Goal: Information Seeking & Learning: Check status

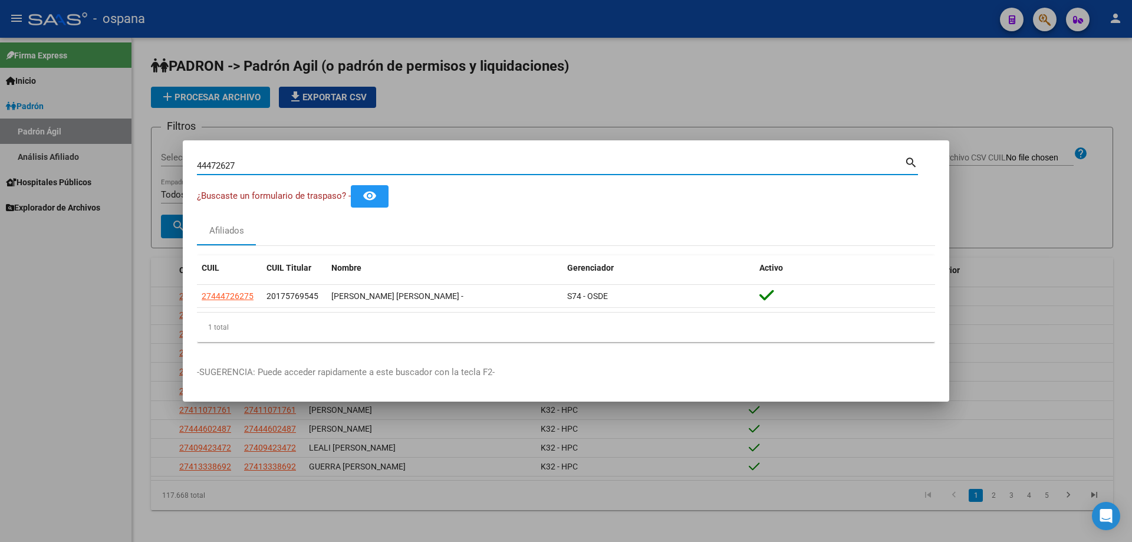
click at [279, 167] on input "44472627" at bounding box center [550, 165] width 707 height 11
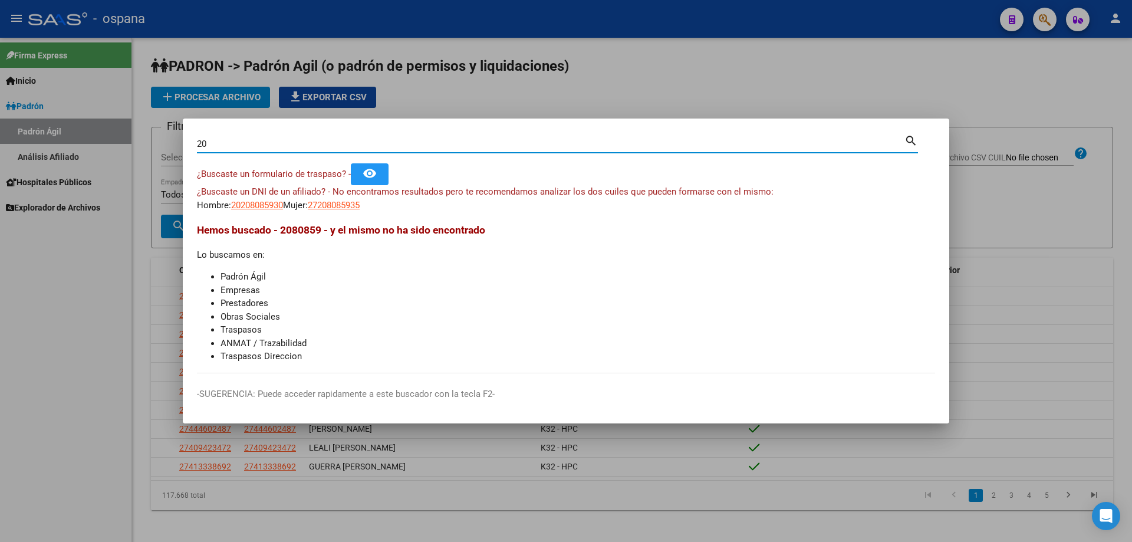
type input "2"
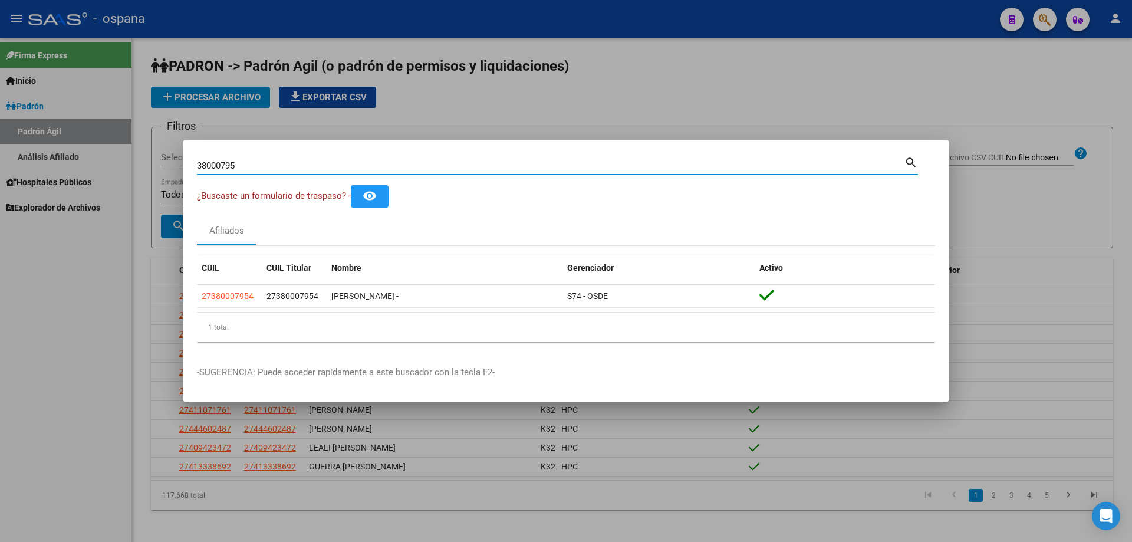
click at [278, 163] on input "38000795" at bounding box center [550, 165] width 707 height 11
click at [273, 160] on input "38000795" at bounding box center [550, 165] width 707 height 11
click at [279, 164] on input "38000795" at bounding box center [550, 165] width 707 height 11
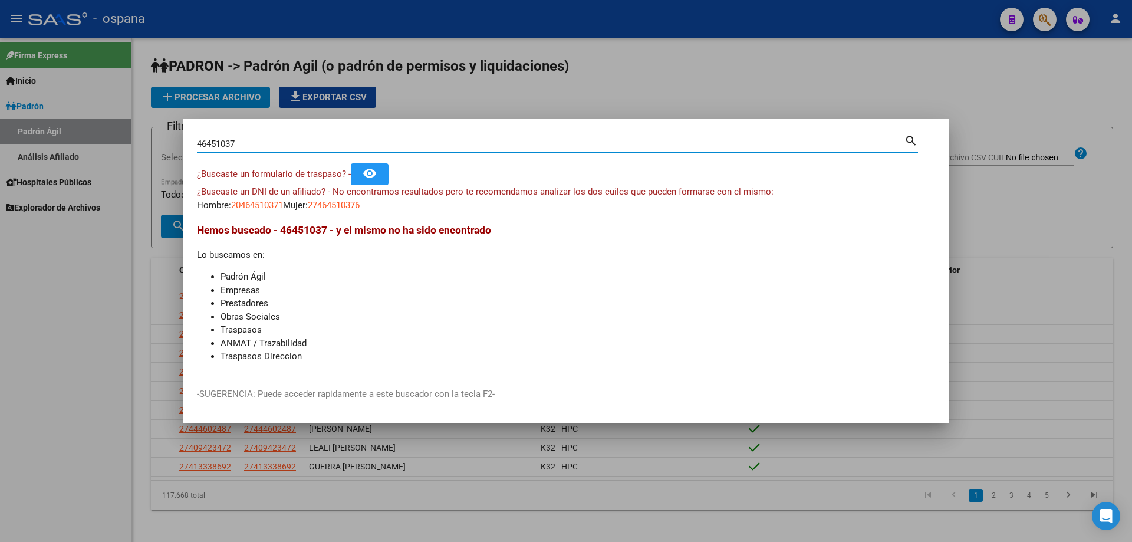
click at [276, 139] on input "46451037" at bounding box center [550, 144] width 707 height 11
click at [274, 137] on div "42853897 Buscar (apellido, dni, [PERSON_NAME], [PERSON_NAME], cuit, obra social)" at bounding box center [550, 144] width 707 height 18
click at [280, 142] on input "42853897" at bounding box center [550, 144] width 707 height 11
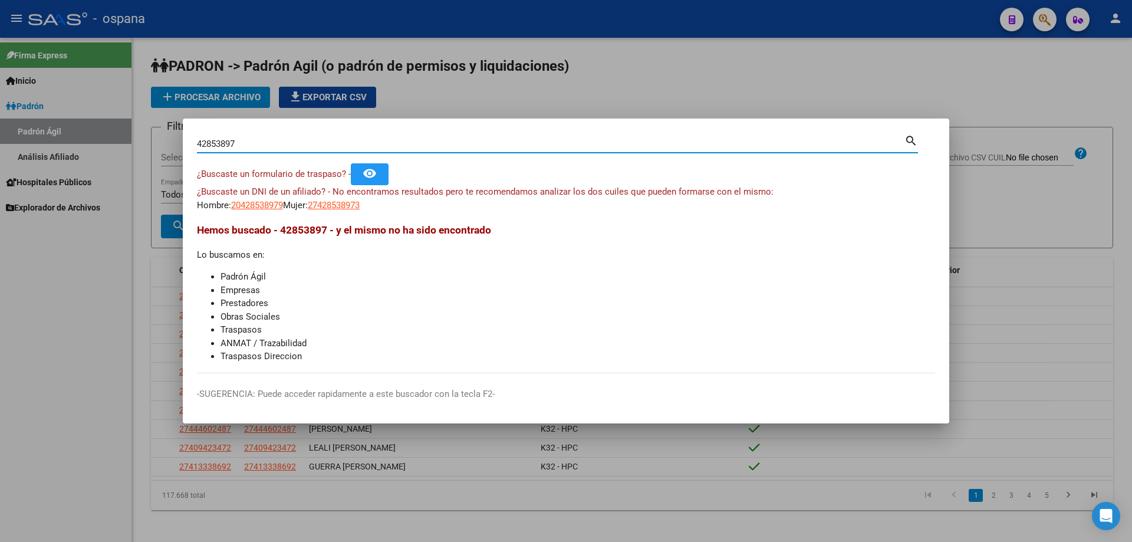
click at [280, 142] on input "42853897" at bounding box center [550, 144] width 707 height 11
type input "2"
type input "5"
type input "4"
type input "2"
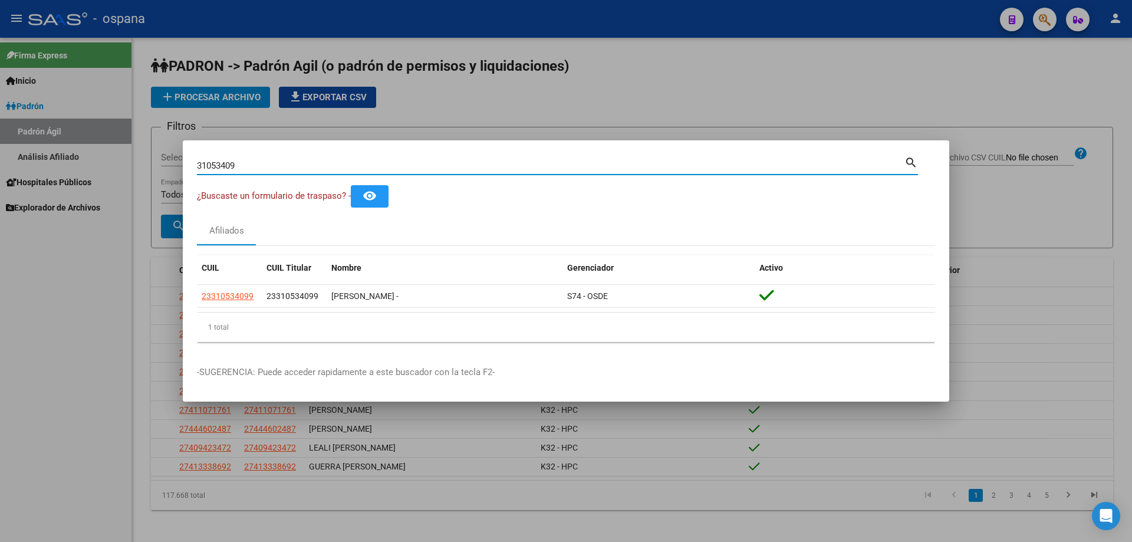
click at [209, 161] on input "31053409" at bounding box center [550, 165] width 707 height 11
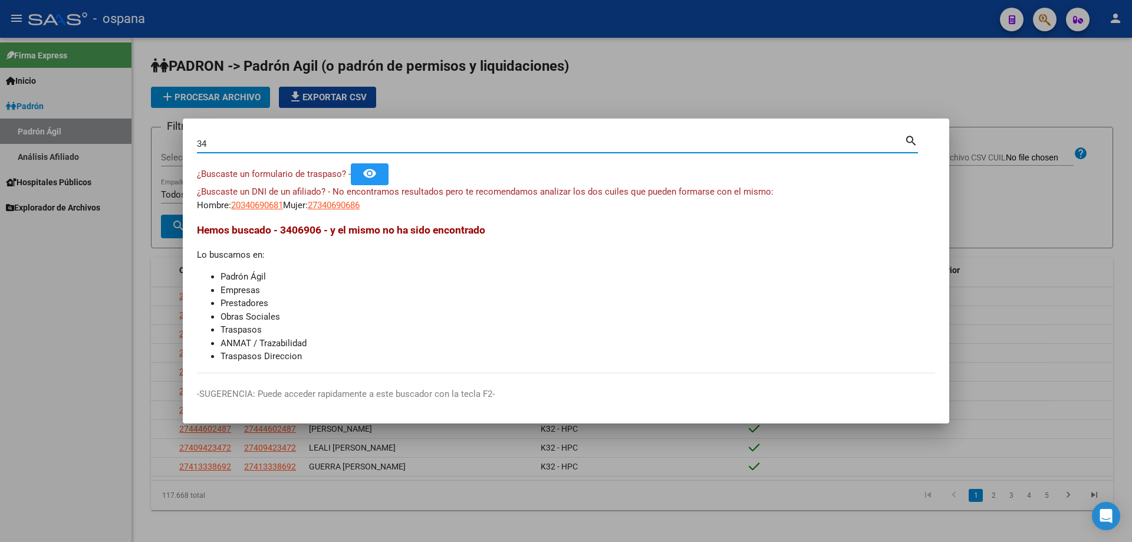
type input "3"
click at [248, 147] on input "32933093" at bounding box center [550, 144] width 707 height 11
click at [246, 144] on input "32933093" at bounding box center [550, 144] width 707 height 11
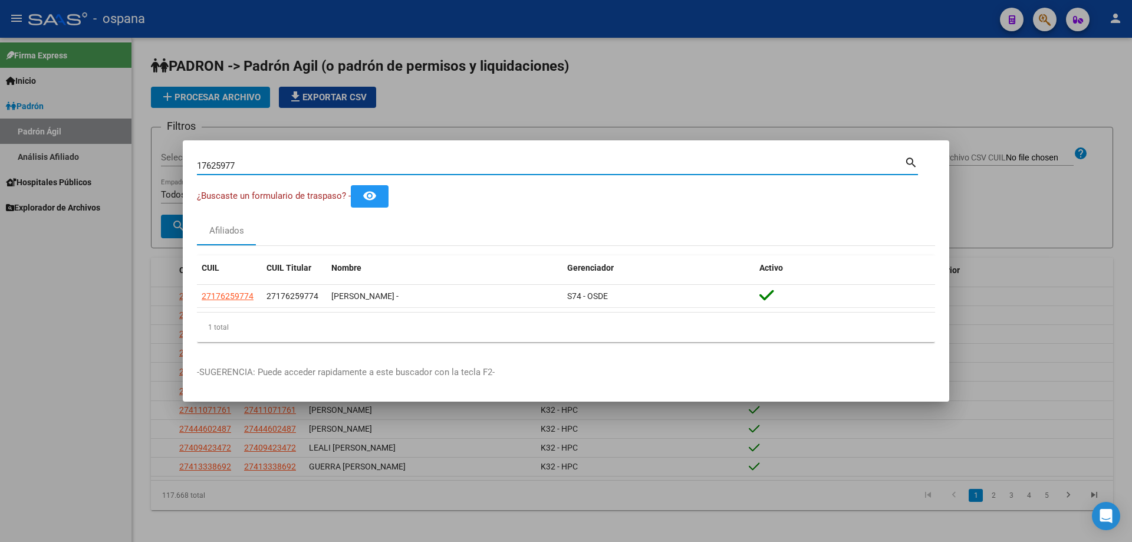
click at [266, 167] on input "17625977" at bounding box center [550, 165] width 707 height 11
type input "1"
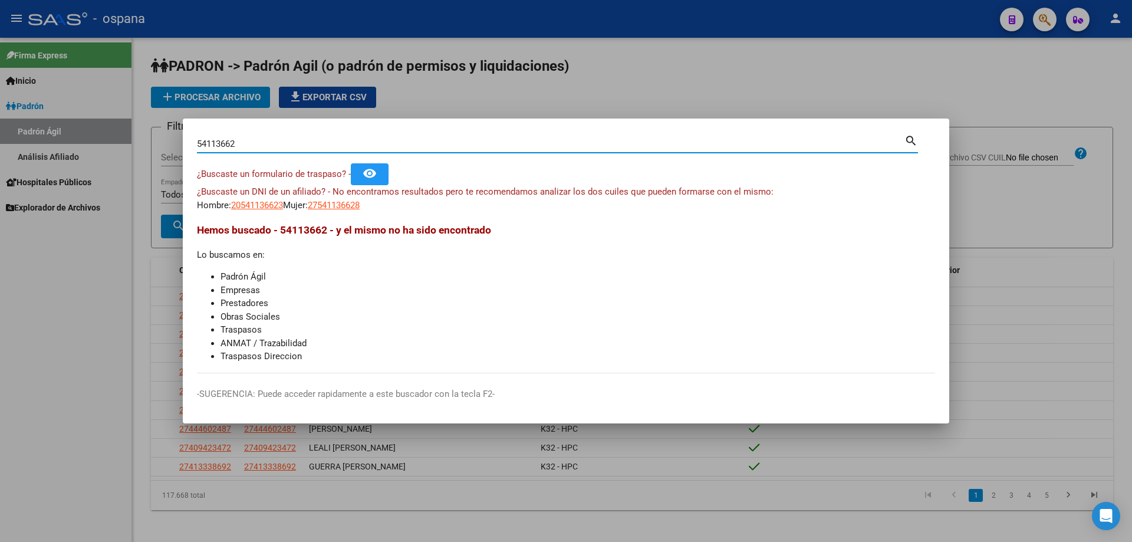
click at [285, 143] on input "54113662" at bounding box center [550, 144] width 707 height 11
click at [281, 147] on input "13822195" at bounding box center [550, 144] width 707 height 11
click at [299, 147] on input "17647958" at bounding box center [550, 144] width 707 height 11
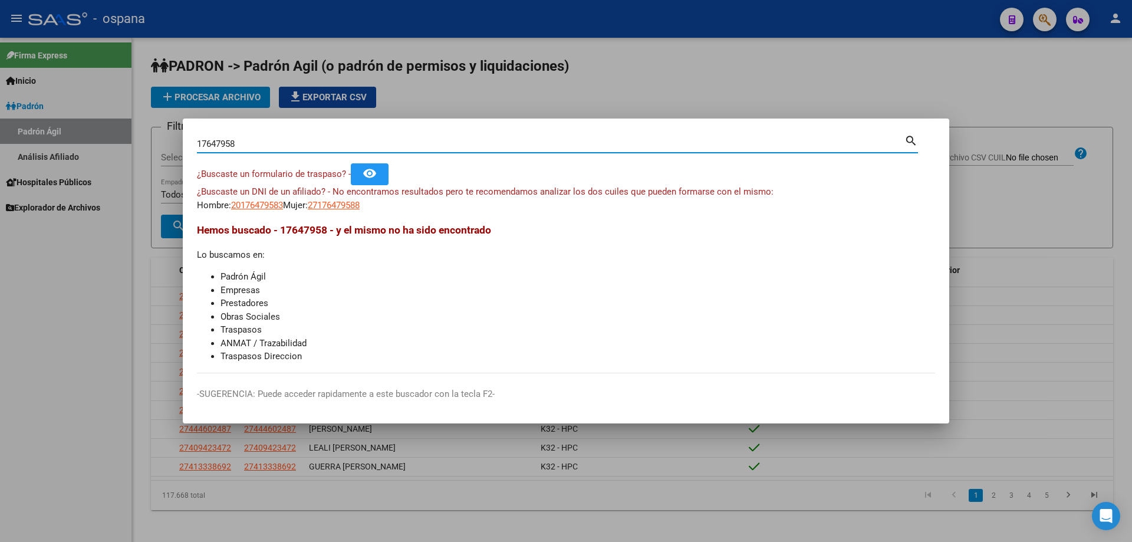
click at [299, 147] on input "17647958" at bounding box center [550, 144] width 707 height 11
click at [306, 141] on input "17647958" at bounding box center [550, 144] width 707 height 11
click at [308, 142] on input "17647958" at bounding box center [550, 144] width 707 height 11
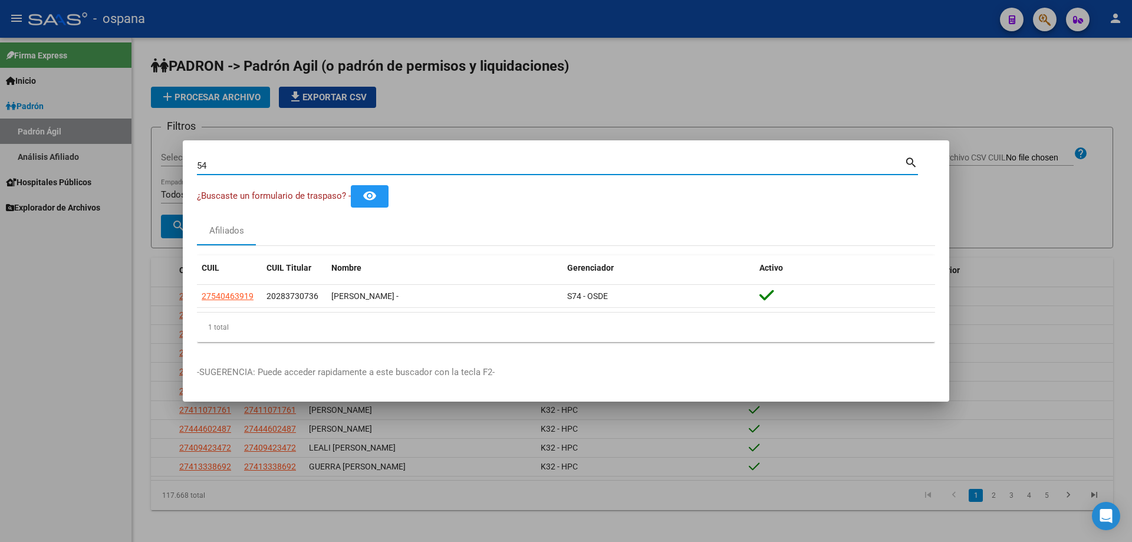
type input "5"
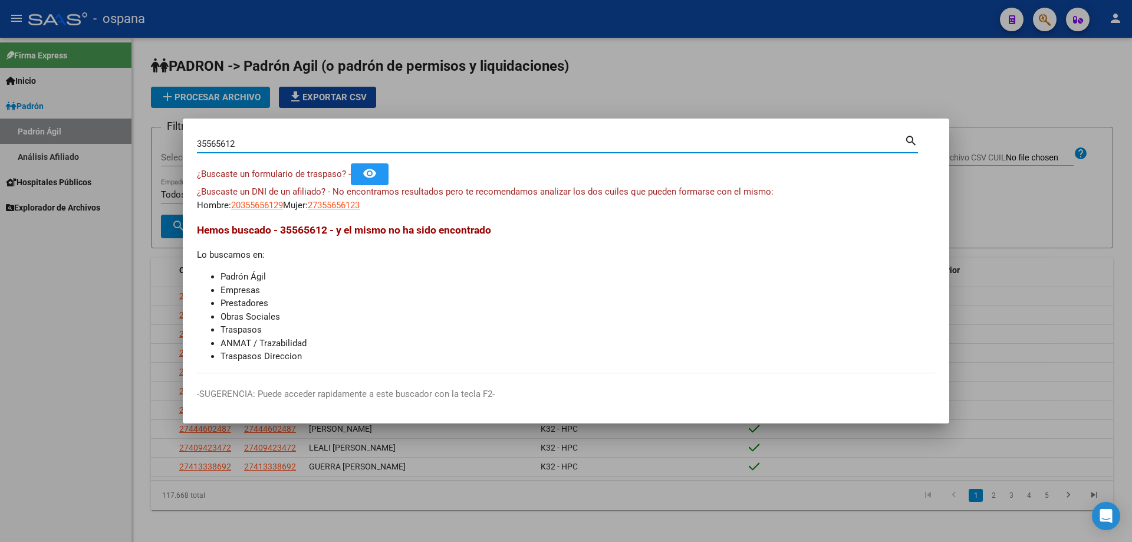
click at [221, 149] on div "35565612 Buscar (apellido, dni, [PERSON_NAME], [PERSON_NAME], cuit, obra social)" at bounding box center [550, 144] width 707 height 18
click at [219, 143] on input "35565612" at bounding box center [550, 144] width 707 height 11
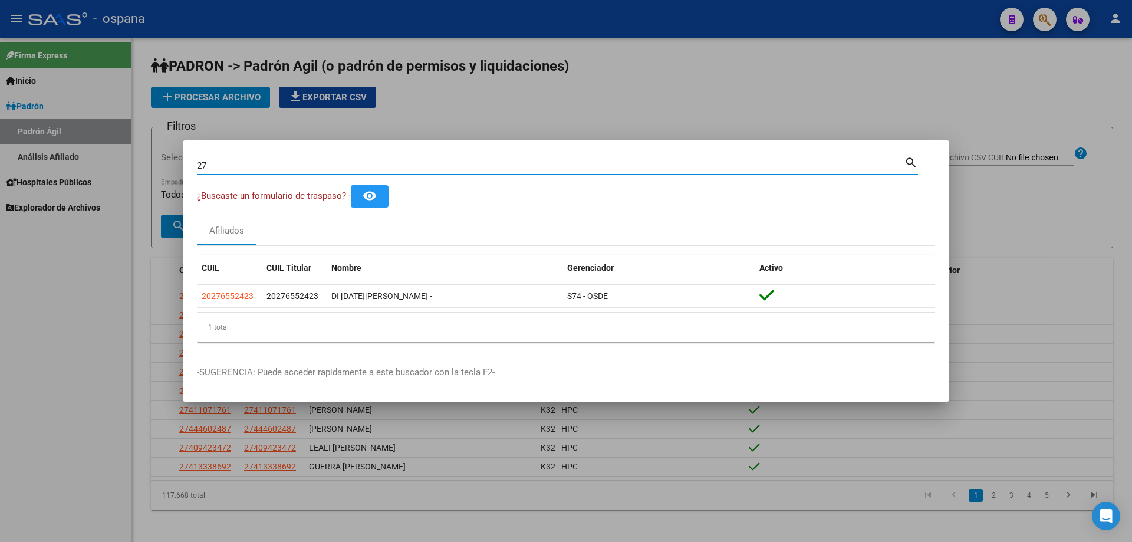
type input "2"
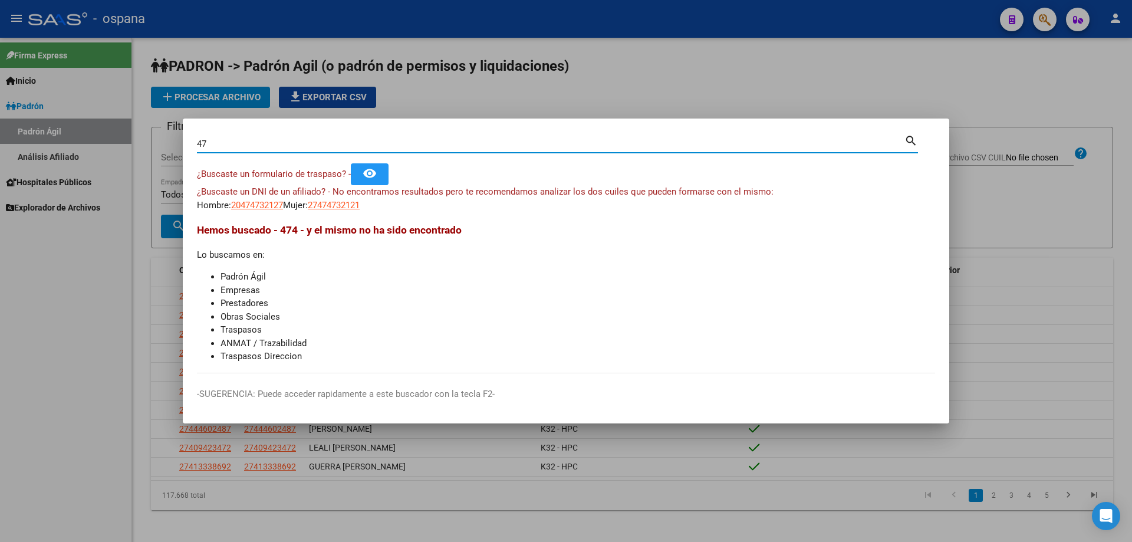
type input "4"
click at [232, 143] on input "35247020" at bounding box center [550, 144] width 707 height 11
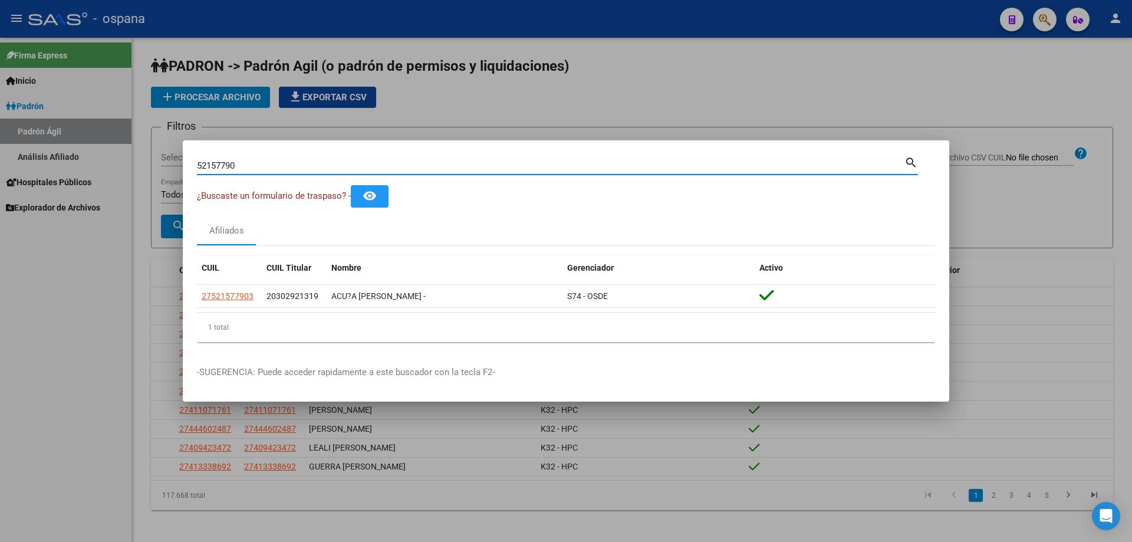
click at [264, 165] on input "52157790" at bounding box center [550, 165] width 707 height 11
click at [266, 159] on div "34222347 Buscar (apellido, dni, [PERSON_NAME], [PERSON_NAME], cuit, obra social)" at bounding box center [550, 166] width 707 height 18
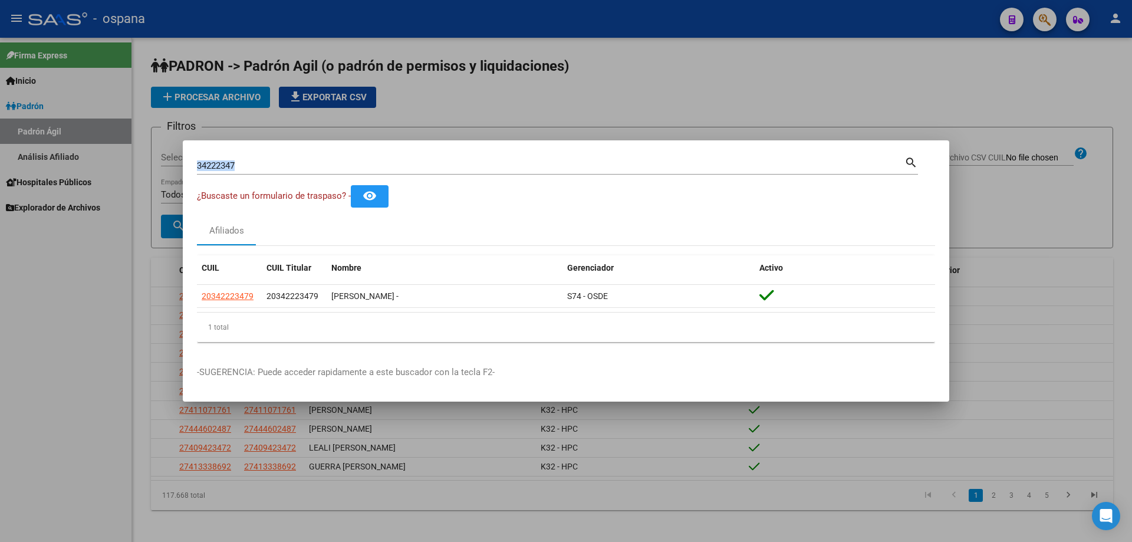
drag, startPoint x: 266, startPoint y: 159, endPoint x: 277, endPoint y: 177, distance: 21.4
click at [268, 164] on div "34222347 Buscar (apellido, dni, [PERSON_NAME], [PERSON_NAME], cuit, obra social)" at bounding box center [550, 166] width 707 height 18
click at [274, 169] on input "34222347" at bounding box center [550, 165] width 707 height 11
click at [275, 167] on input "34214385" at bounding box center [550, 165] width 707 height 11
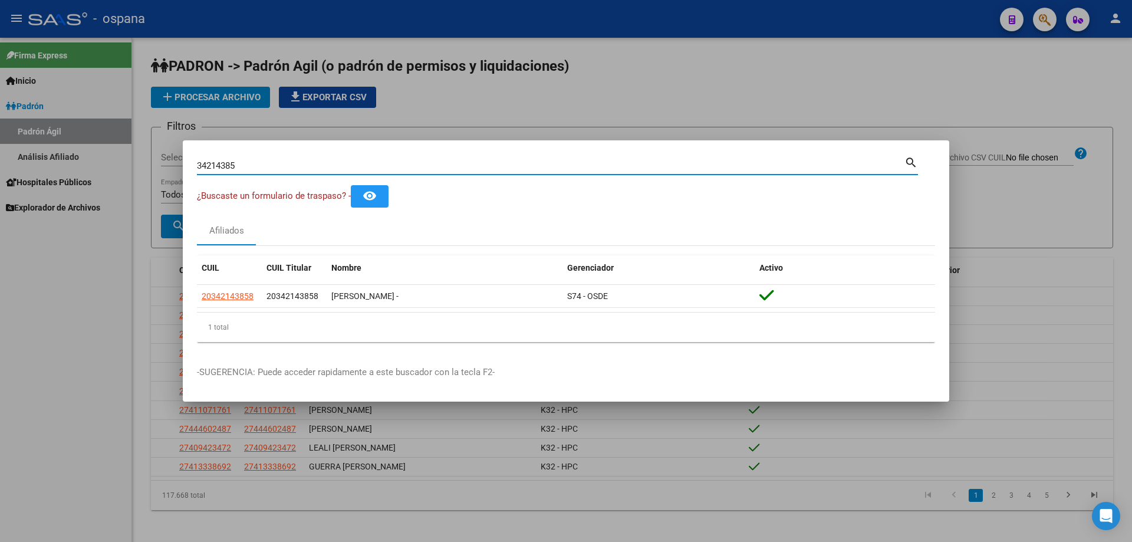
click at [275, 167] on input "34214385" at bounding box center [550, 165] width 707 height 11
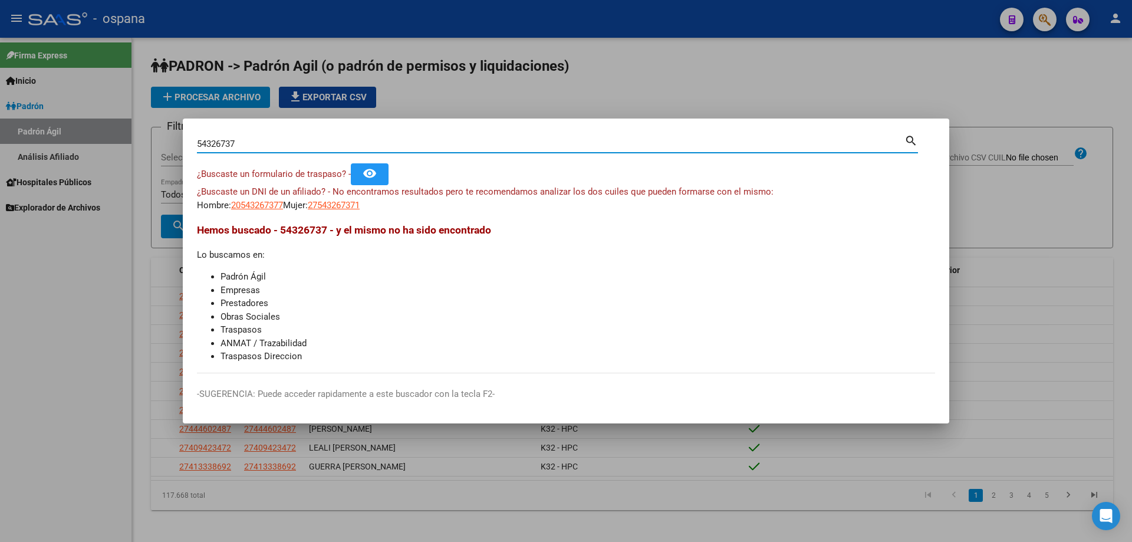
click at [265, 140] on input "54326737" at bounding box center [550, 144] width 707 height 11
type input "2"
type input "3"
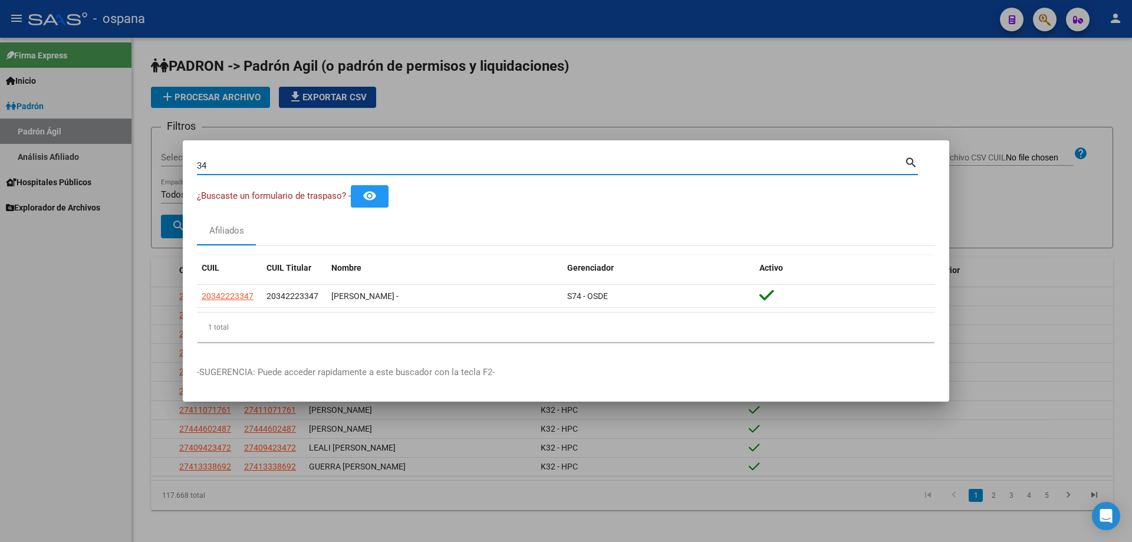
type input "3"
click at [261, 166] on input "45695923" at bounding box center [550, 165] width 707 height 11
type input "1"
click at [249, 173] on div "37631199 Buscar (apellido, dni, [PERSON_NAME], [PERSON_NAME], cuit, obra social)" at bounding box center [550, 166] width 707 height 18
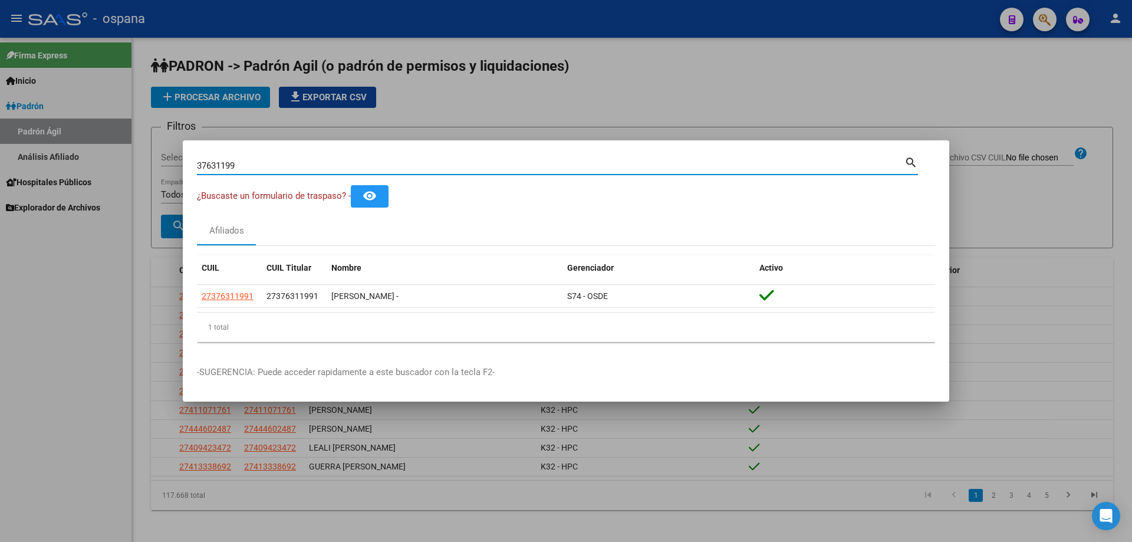
click at [248, 164] on input "37631199" at bounding box center [550, 165] width 707 height 11
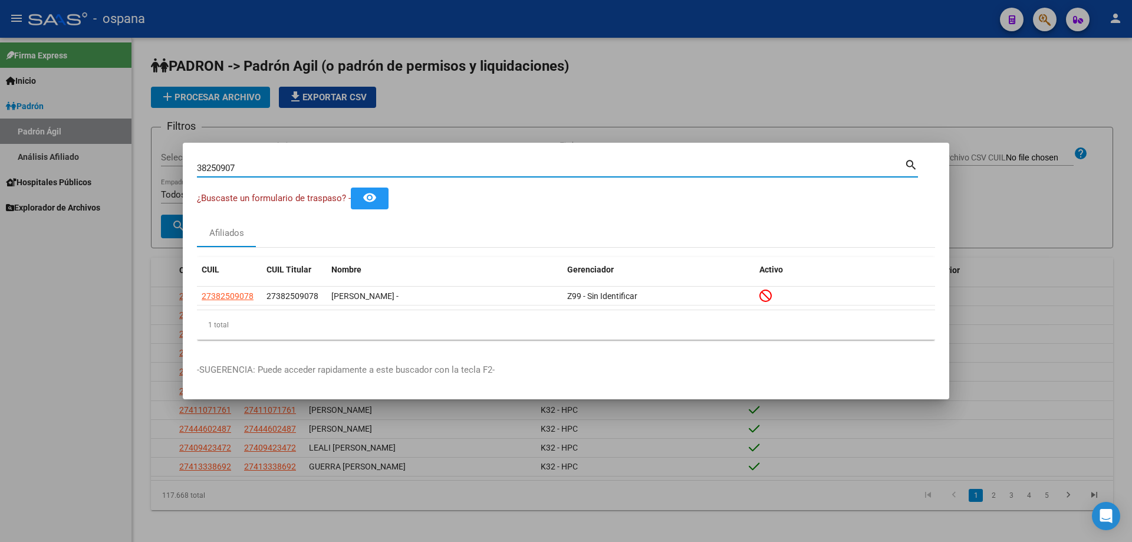
click at [368, 172] on input "38250907" at bounding box center [550, 168] width 707 height 11
type input "3"
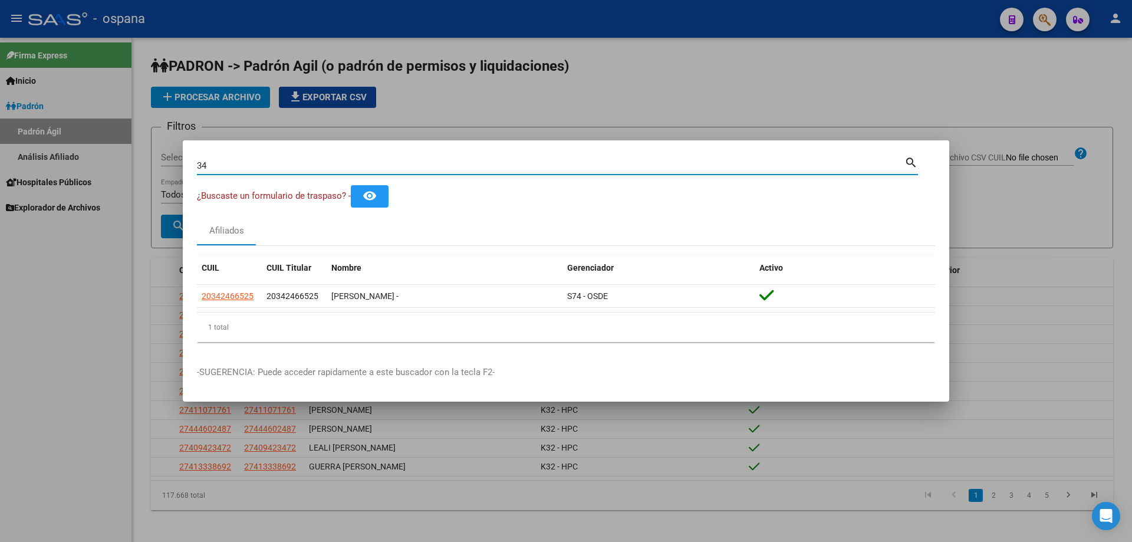
type input "3"
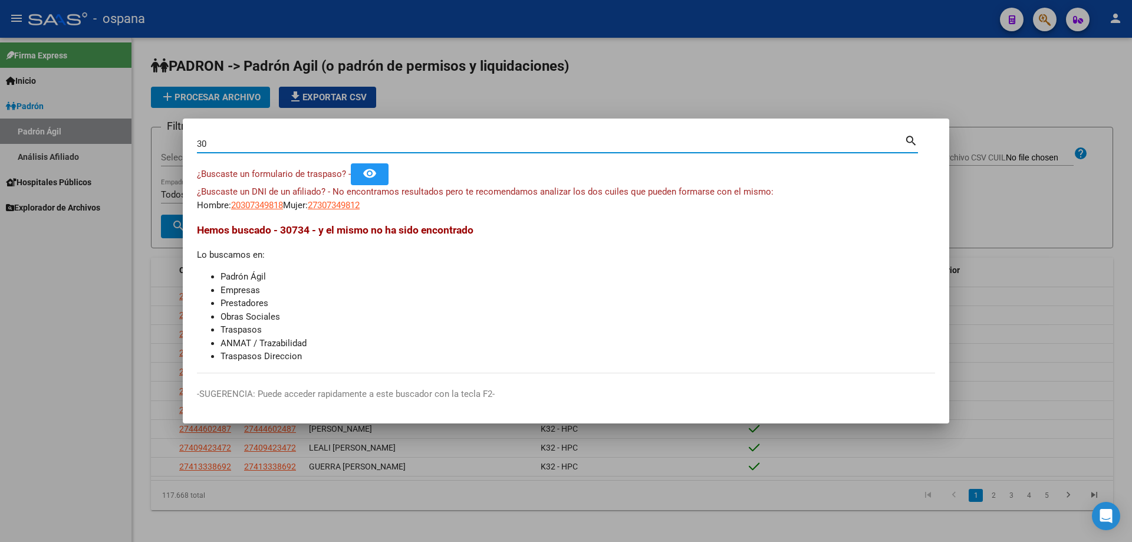
type input "3"
type input "2"
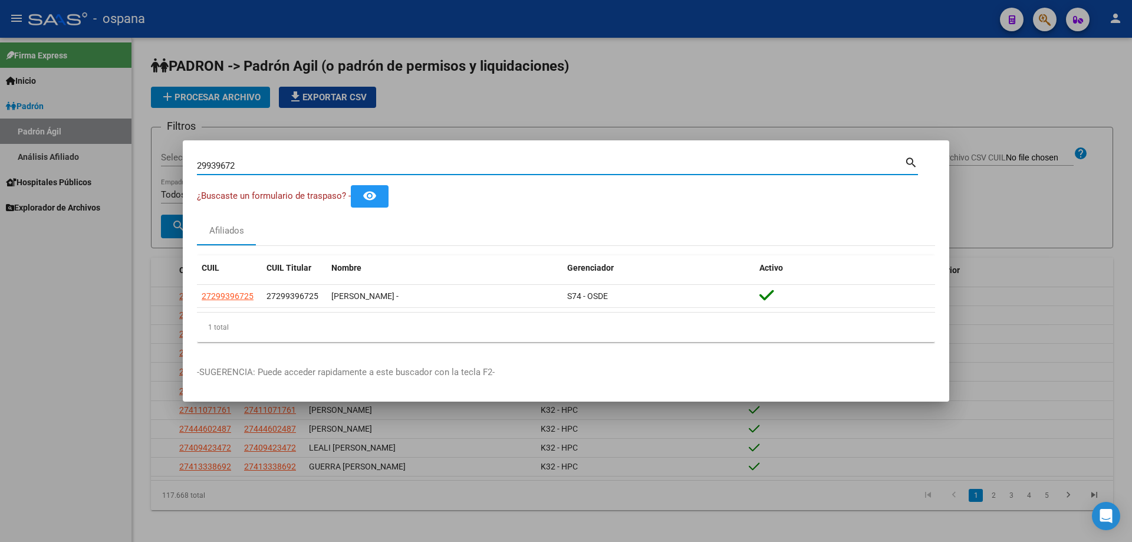
click at [276, 162] on input "29939672" at bounding box center [550, 165] width 707 height 11
type input "3"
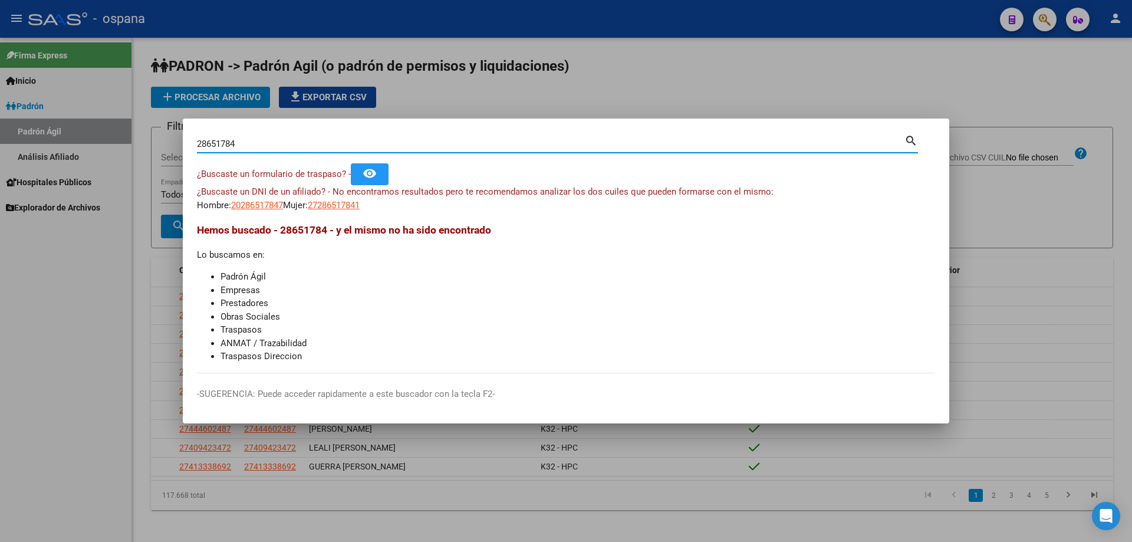
click at [333, 140] on input "28651784" at bounding box center [550, 144] width 707 height 11
type input "4"
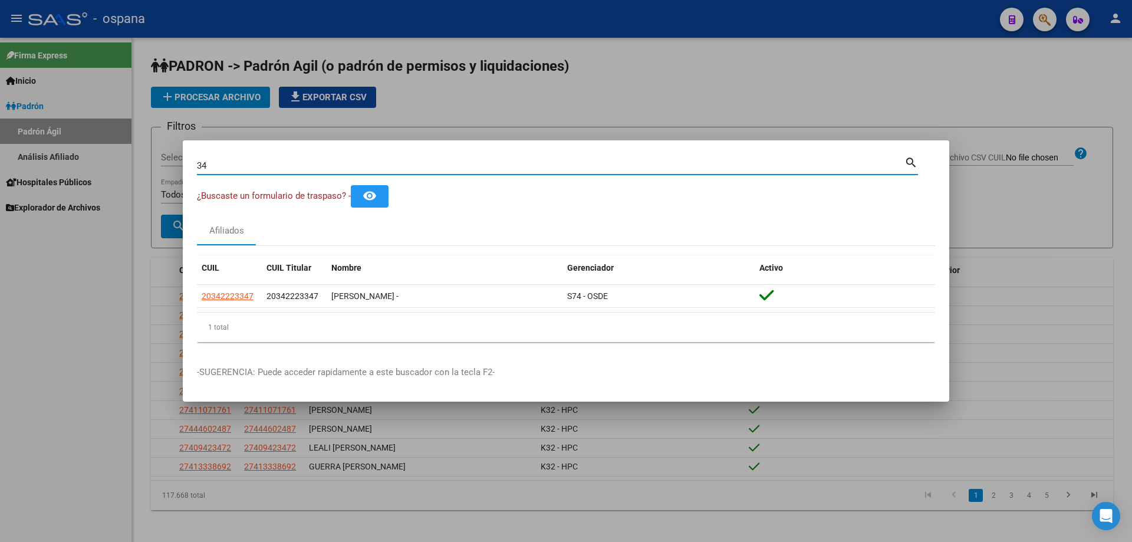
type input "3"
type input "35721552"
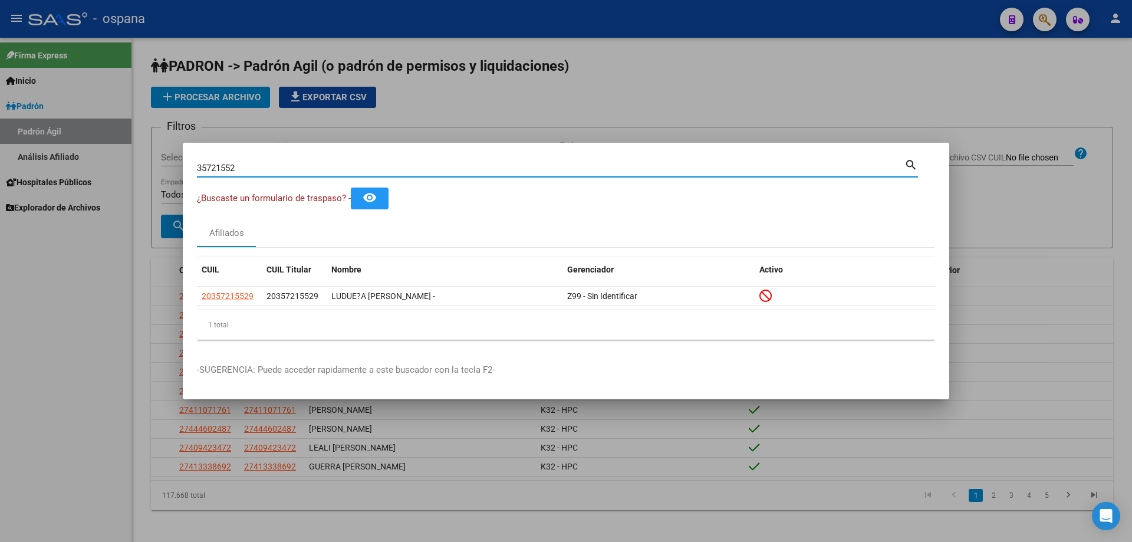
click at [477, 192] on div "¿Buscaste un formulario de traspaso? - remove_red_eye" at bounding box center [566, 198] width 738 height 22
click at [275, 173] on input "35721552" at bounding box center [550, 168] width 707 height 11
click at [413, 202] on div "¿Buscaste un formulario de traspaso? - remove_red_eye" at bounding box center [566, 198] width 738 height 22
click at [289, 193] on span "¿Buscaste un formulario de traspaso? -" at bounding box center [274, 198] width 154 height 11
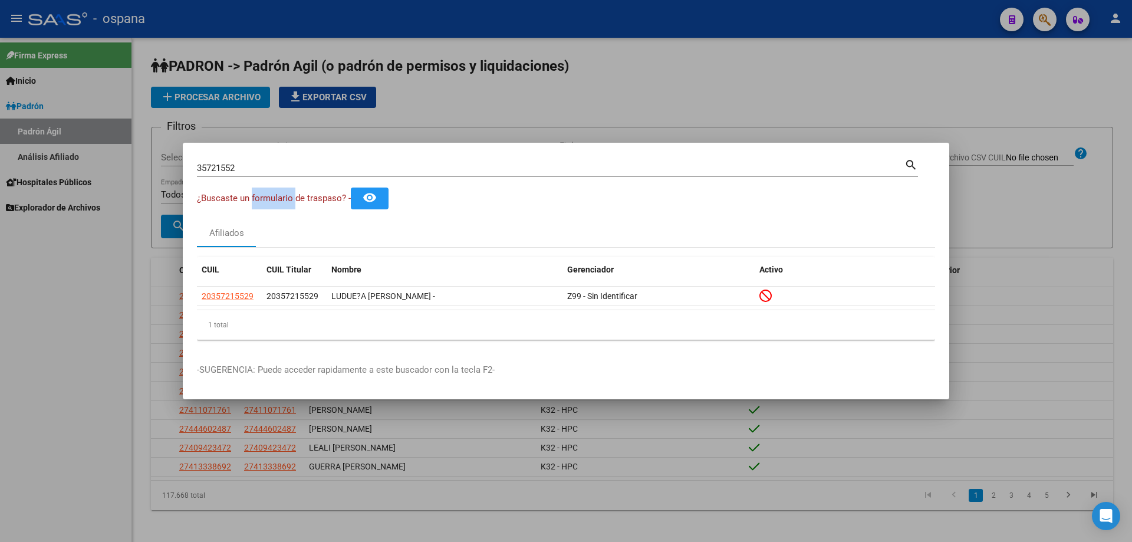
click at [289, 193] on span "¿Buscaste un formulario de traspaso? -" at bounding box center [274, 198] width 154 height 11
click at [306, 202] on span "¿Buscaste un formulario de traspaso? -" at bounding box center [274, 198] width 154 height 11
click at [467, 200] on div "¿Buscaste un formulario de traspaso? - remove_red_eye" at bounding box center [566, 198] width 738 height 22
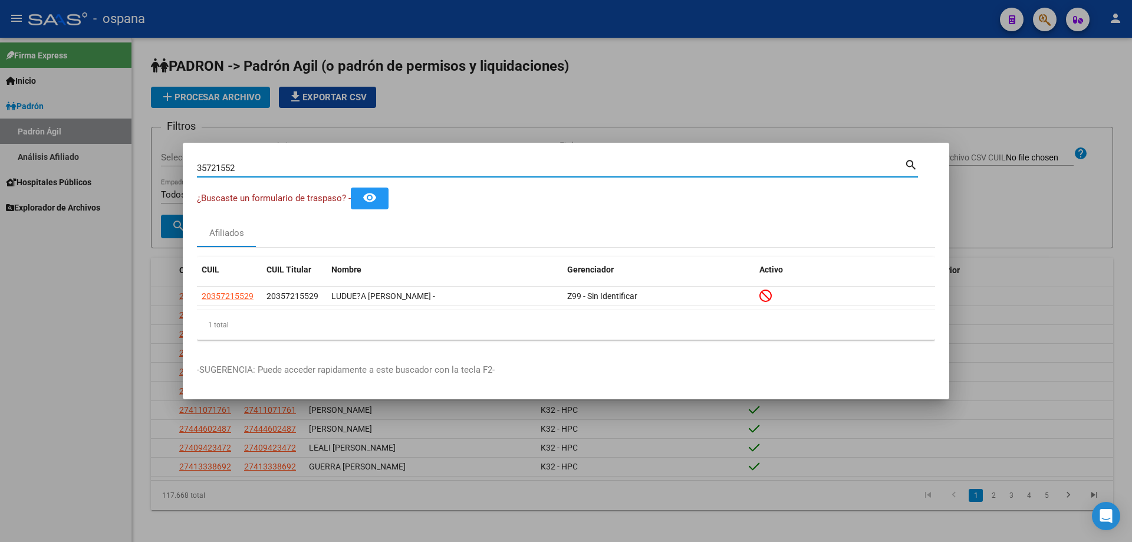
click at [281, 166] on input "35721552" at bounding box center [550, 168] width 707 height 11
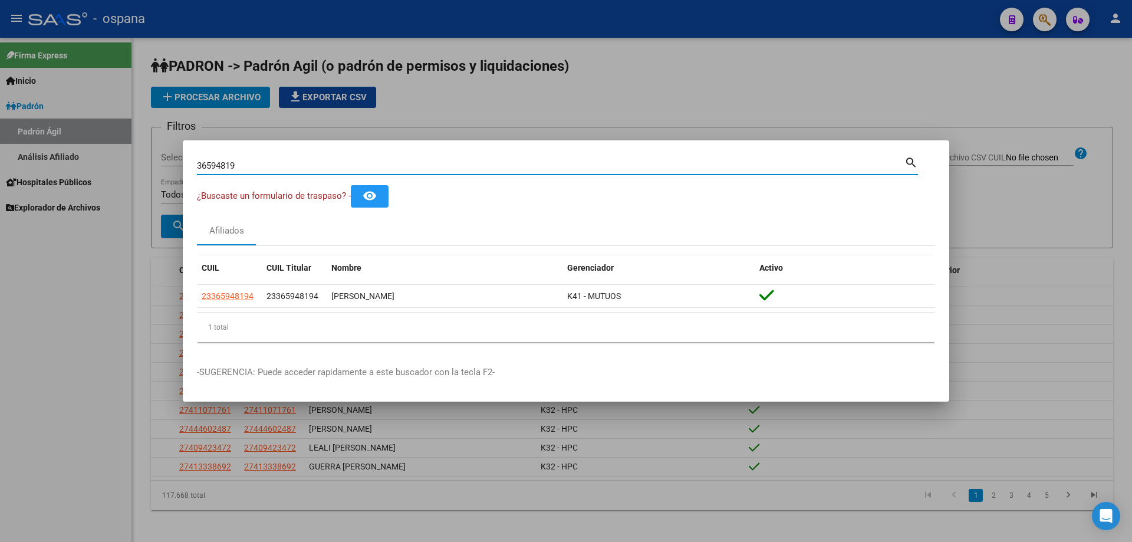
click at [280, 167] on input "36594819" at bounding box center [550, 165] width 707 height 11
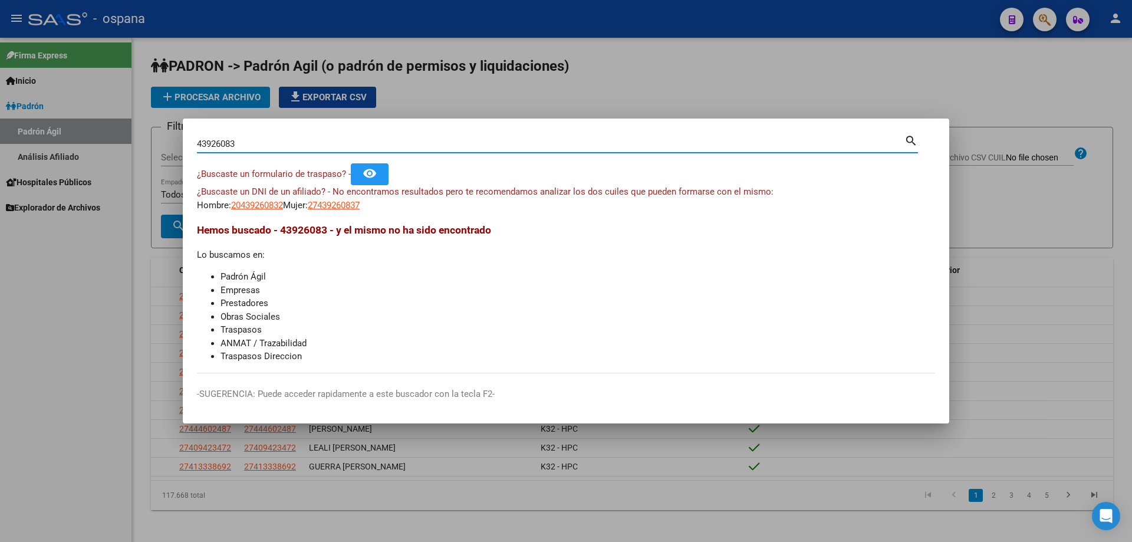
click at [294, 145] on input "43926083" at bounding box center [550, 144] width 707 height 11
click at [296, 146] on input "43926083" at bounding box center [550, 144] width 707 height 11
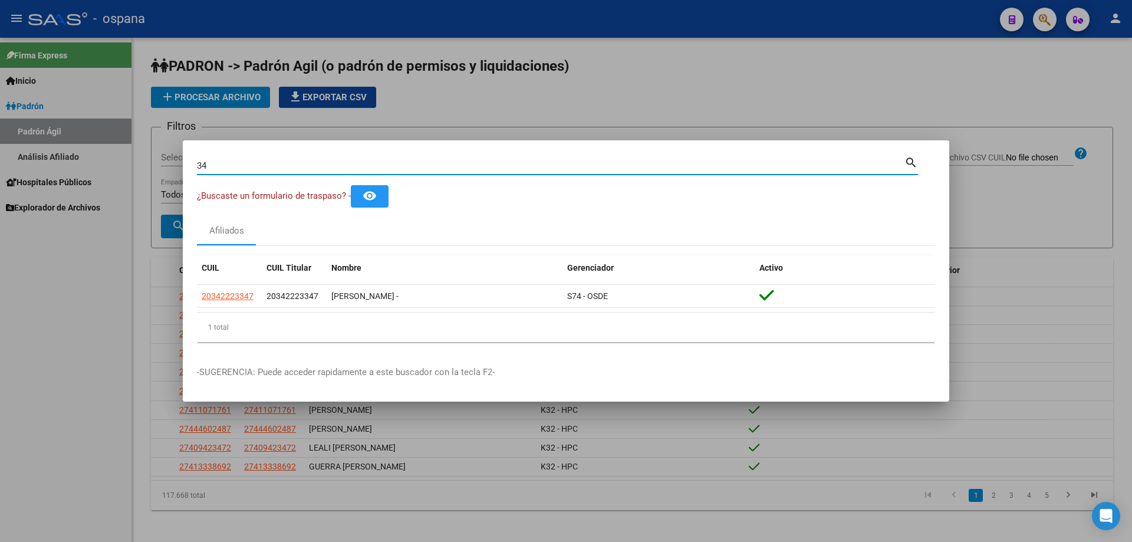
type input "3"
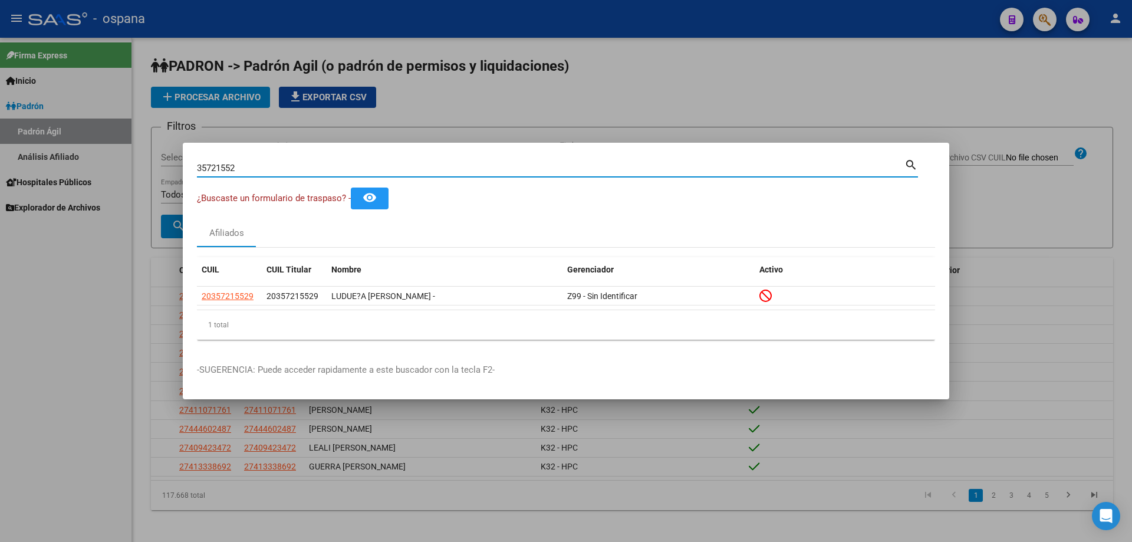
click at [278, 168] on input "35721552" at bounding box center [550, 168] width 707 height 11
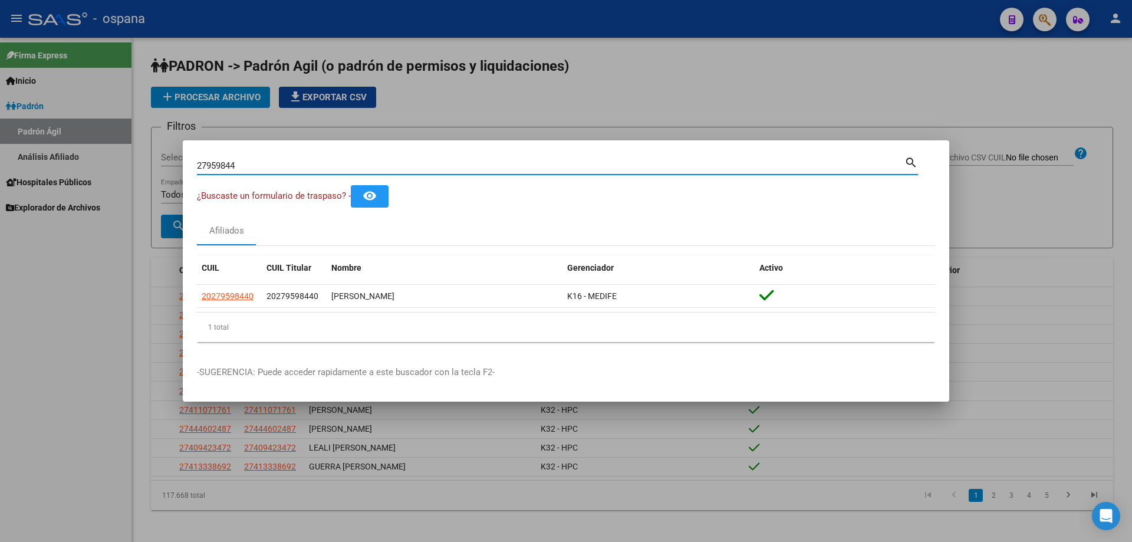
click at [281, 167] on input "27959844" at bounding box center [550, 165] width 707 height 11
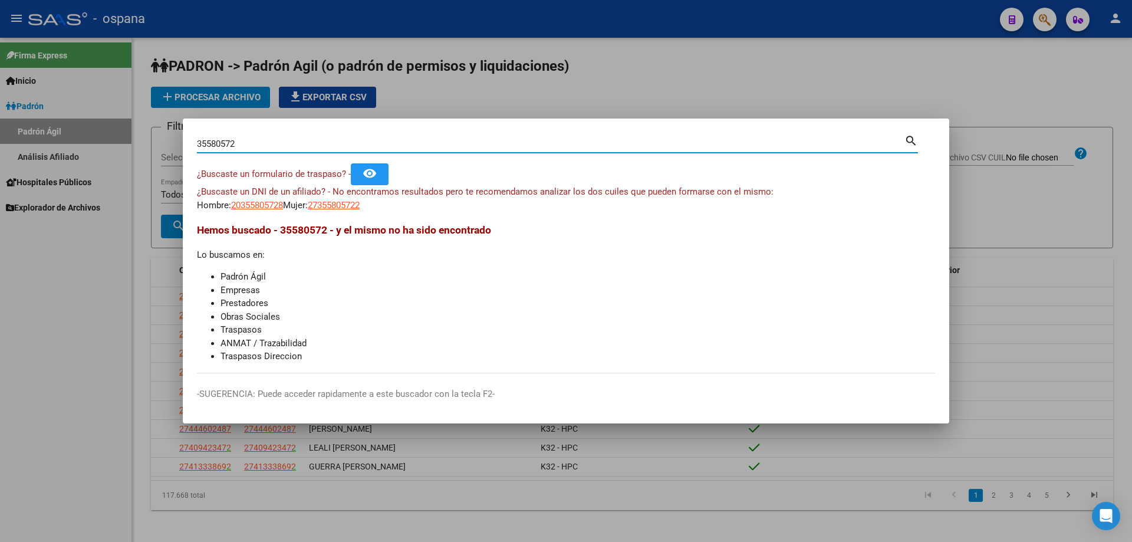
click at [324, 143] on input "35580572" at bounding box center [550, 144] width 707 height 11
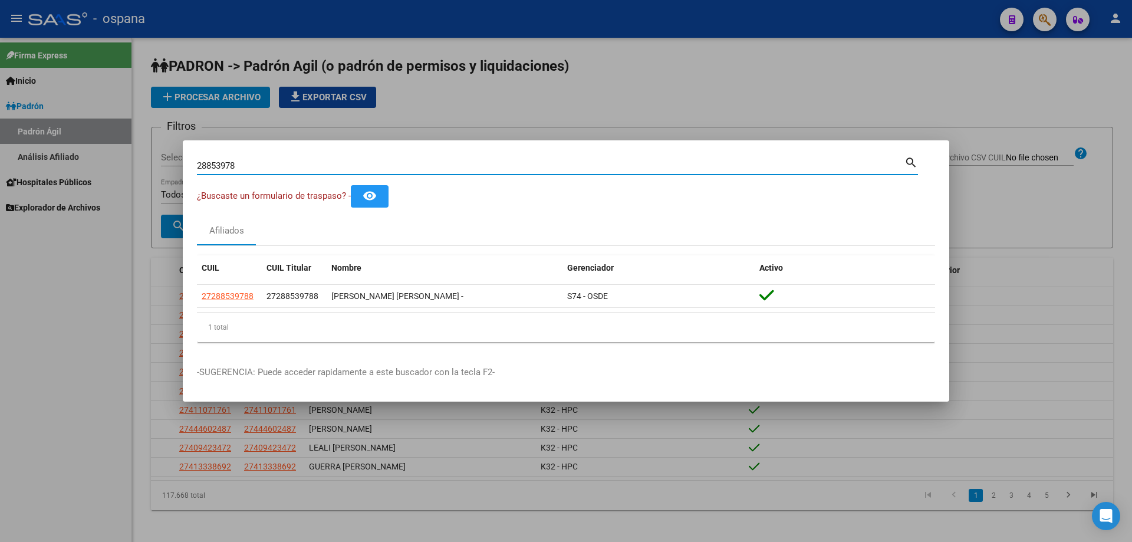
click at [266, 165] on input "28853978" at bounding box center [550, 165] width 707 height 11
type input "2"
click at [268, 168] on input "28816497" at bounding box center [550, 165] width 707 height 11
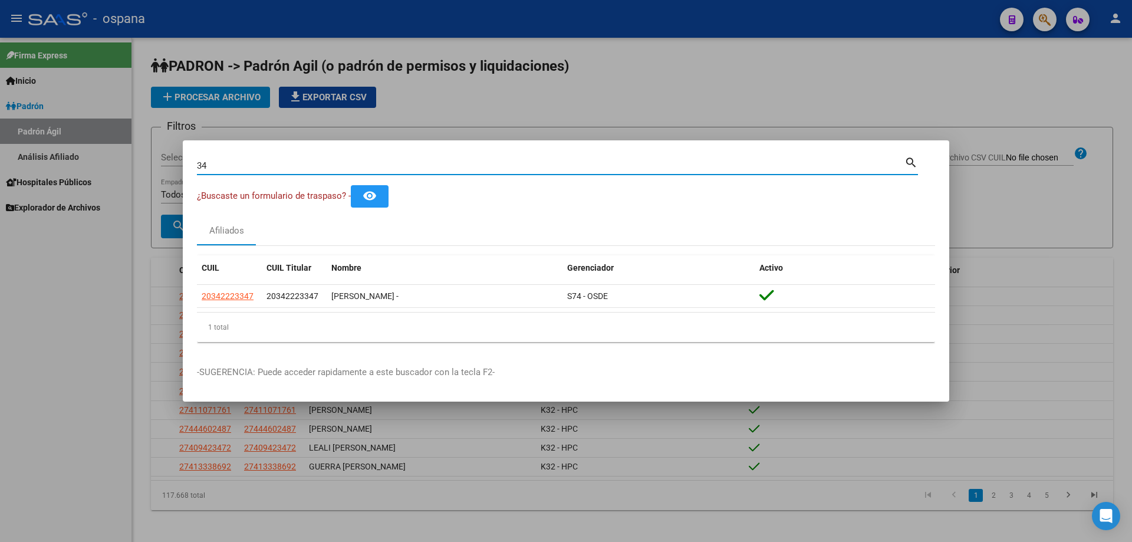
type input "3"
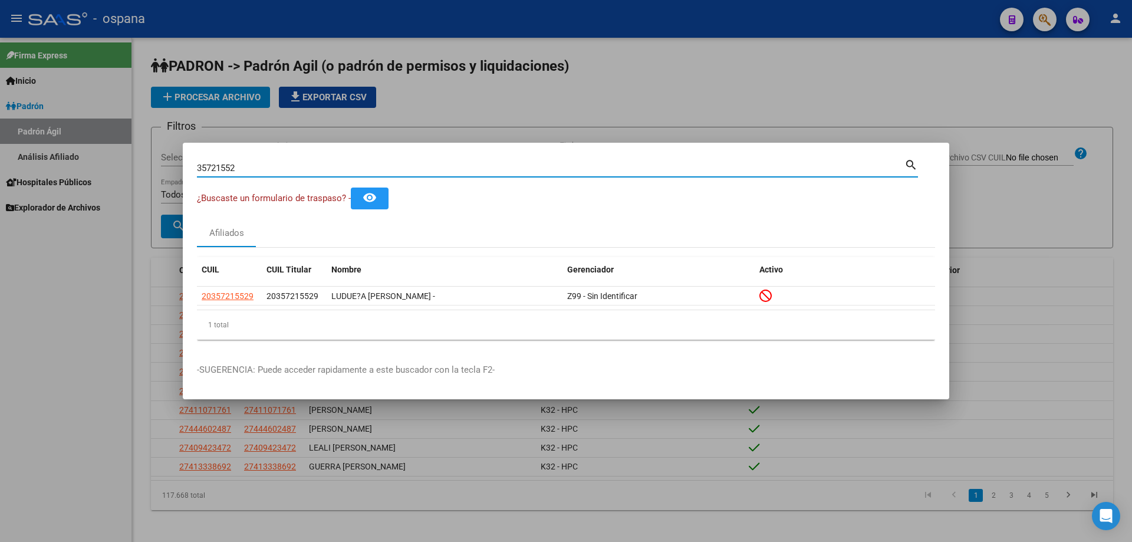
click at [268, 167] on input "35721552" at bounding box center [550, 168] width 707 height 11
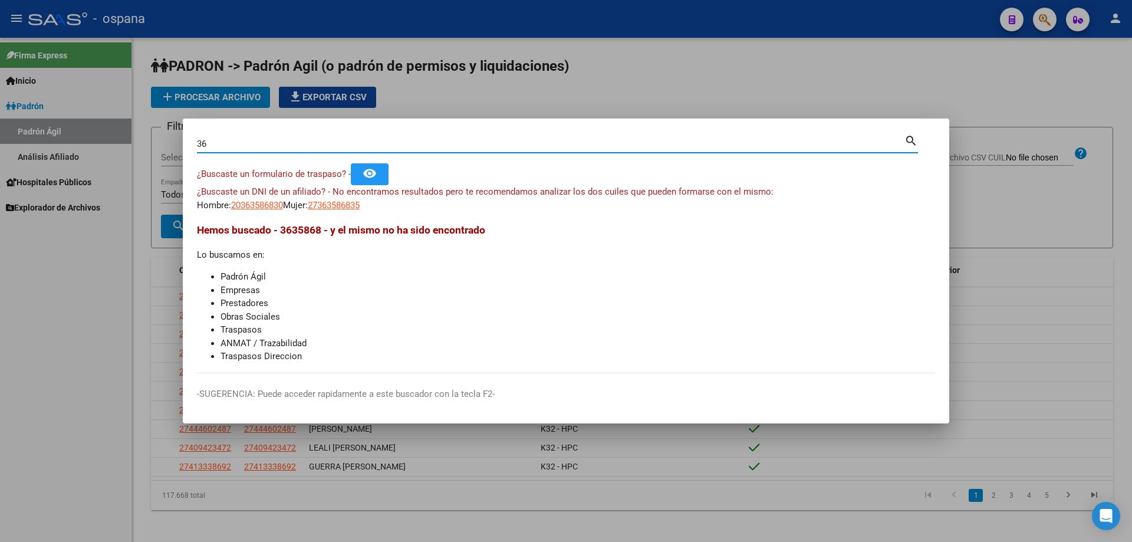
type input "3"
click at [391, 143] on input "29794987" at bounding box center [550, 144] width 707 height 11
drag, startPoint x: 391, startPoint y: 143, endPoint x: 364, endPoint y: 145, distance: 27.8
click at [364, 145] on input "29794987" at bounding box center [550, 144] width 707 height 11
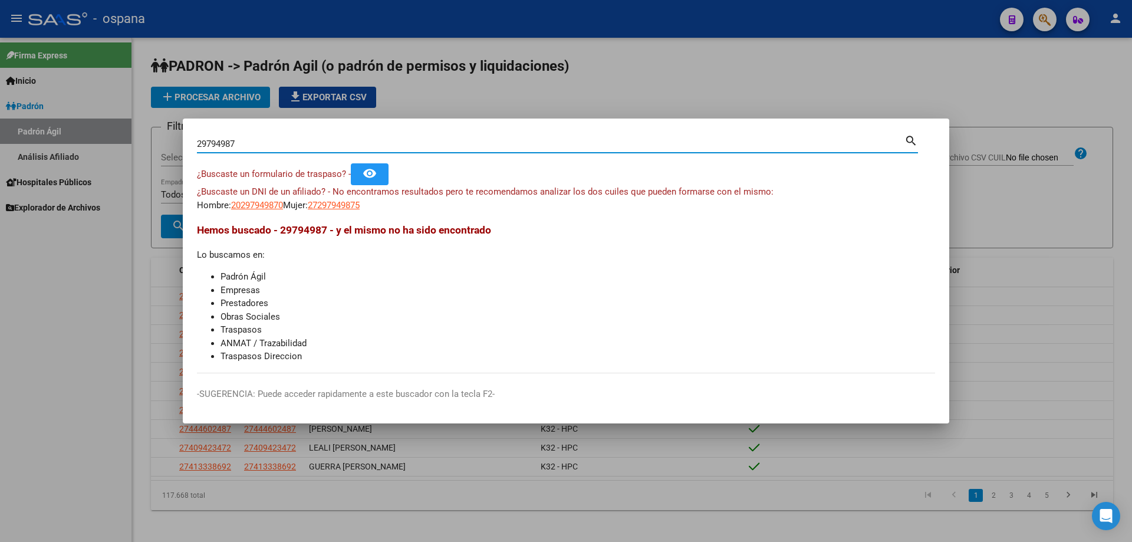
click at [364, 146] on input "29794987" at bounding box center [550, 144] width 707 height 11
type input "1"
click at [229, 145] on input "17647958" at bounding box center [550, 144] width 707 height 11
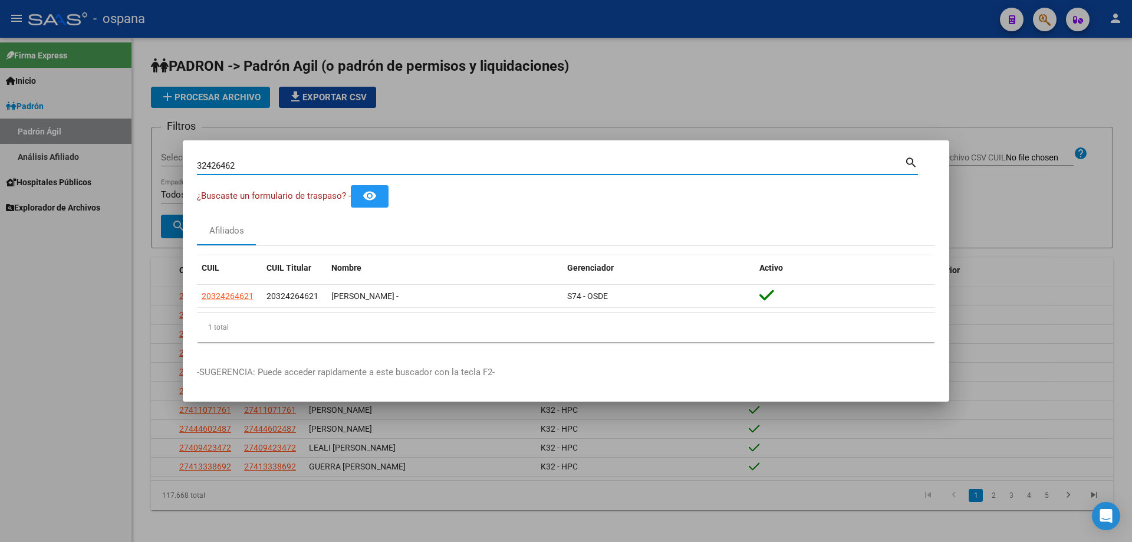
click at [252, 163] on input "32426462" at bounding box center [550, 165] width 707 height 11
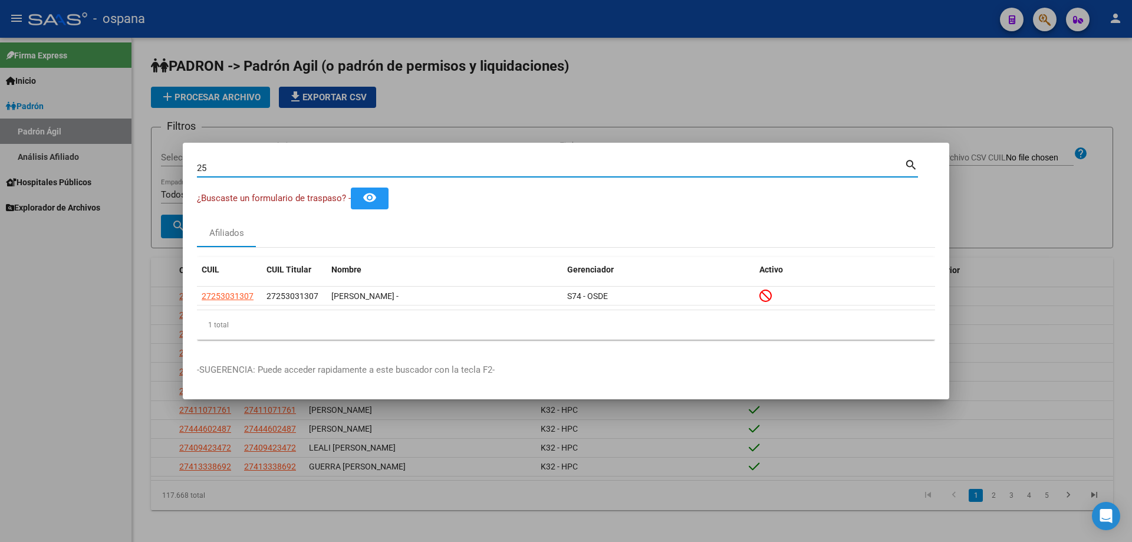
type input "2"
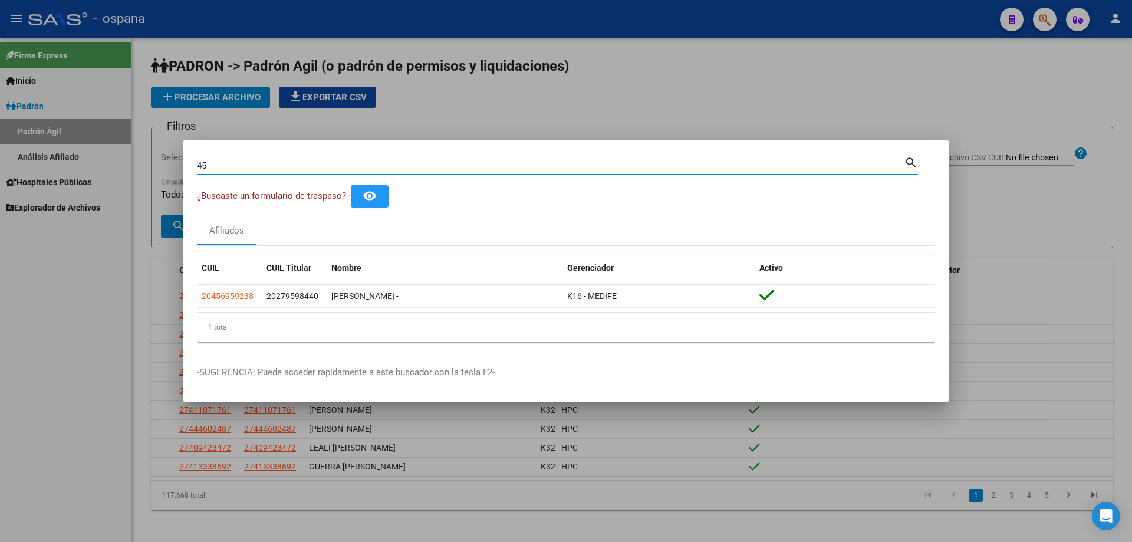
type input "4"
type input "34222334"
click at [252, 164] on input "34222334" at bounding box center [550, 165] width 707 height 11
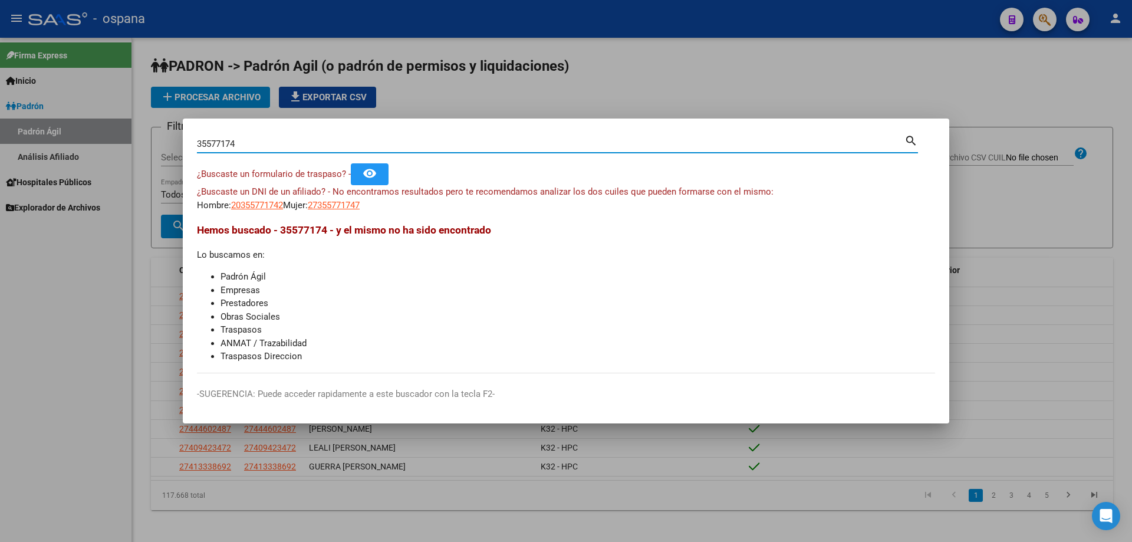
click at [291, 143] on input "35577174" at bounding box center [550, 144] width 707 height 11
click at [294, 140] on input "36358683" at bounding box center [550, 144] width 707 height 11
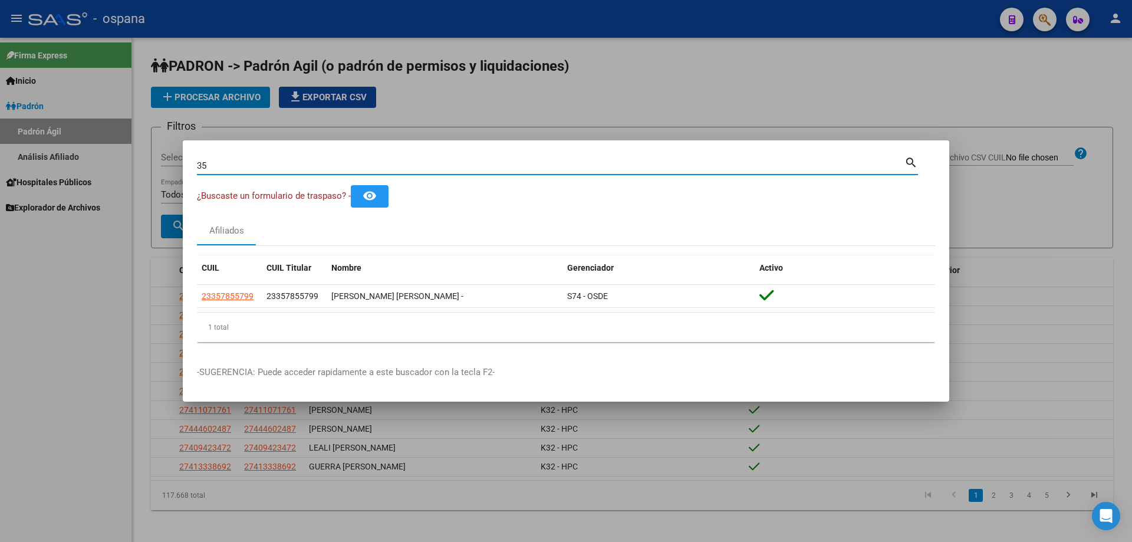
type input "3"
type input "2"
click at [289, 163] on input "34455646" at bounding box center [550, 165] width 707 height 11
type input "34222334"
